Goal: Navigation & Orientation: Find specific page/section

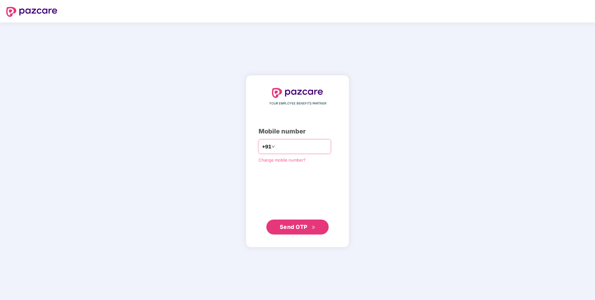
click at [283, 150] on input "number" at bounding box center [302, 147] width 51 height 10
click at [277, 146] on input "**********" at bounding box center [302, 147] width 51 height 10
type input "**********"
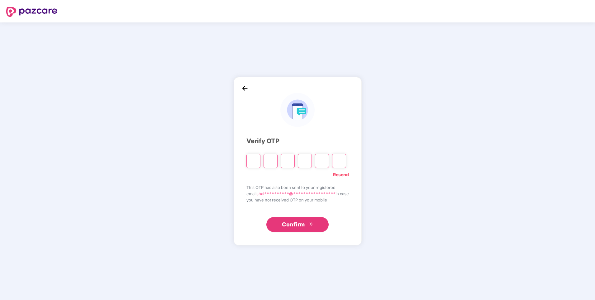
type input "*"
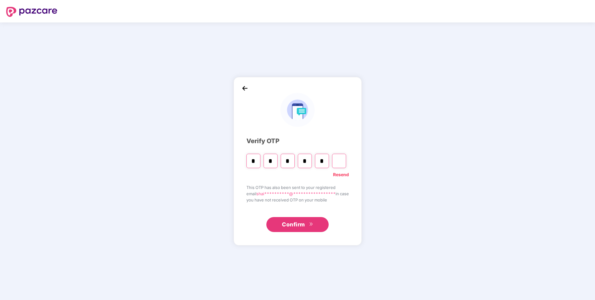
type input "*"
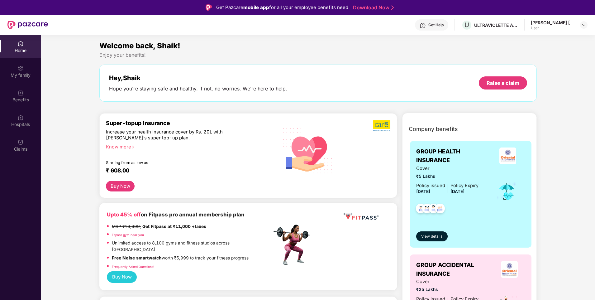
click at [426, 24] on div "Get Help" at bounding box center [431, 24] width 33 height 11
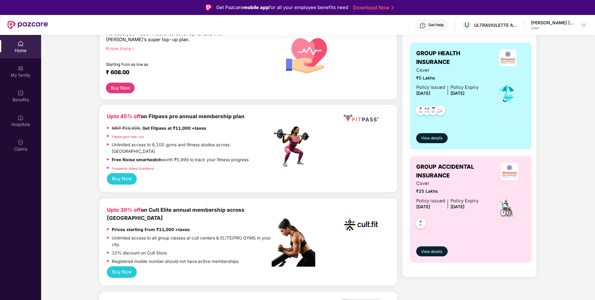
scroll to position [156, 0]
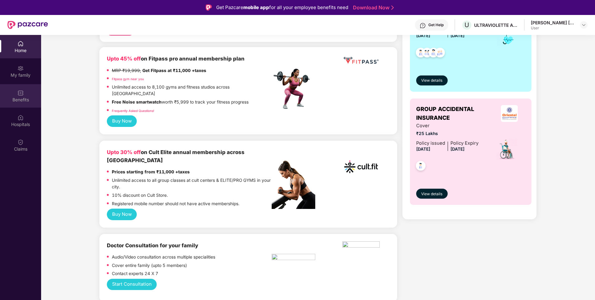
click at [19, 93] on img at bounding box center [20, 93] width 6 height 6
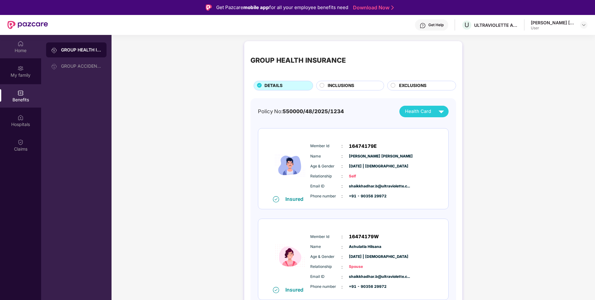
click at [20, 53] on div "Home" at bounding box center [20, 50] width 41 height 6
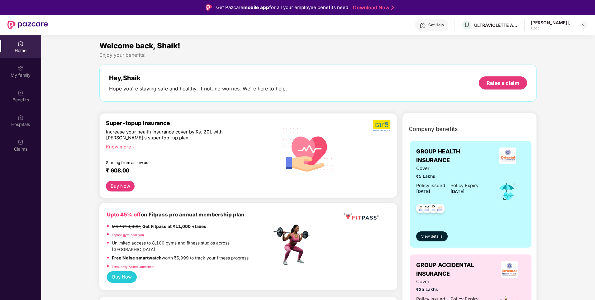
click at [429, 24] on div "Get Help" at bounding box center [436, 24] width 15 height 5
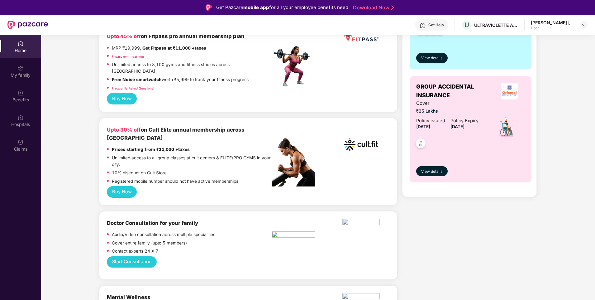
scroll to position [187, 0]
